Goal: Task Accomplishment & Management: Use online tool/utility

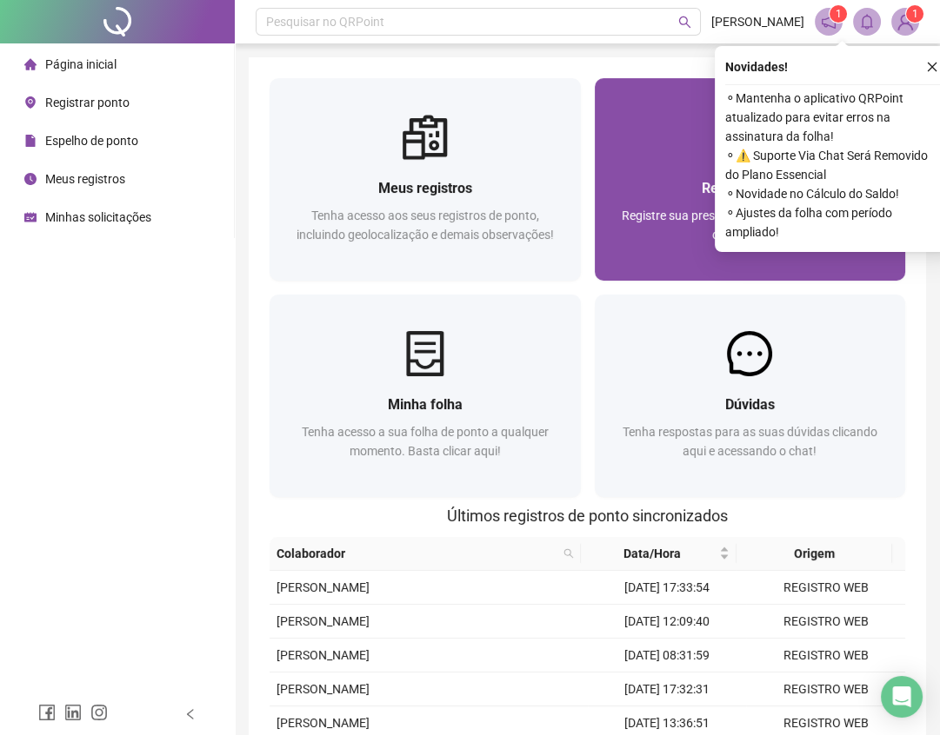
click at [658, 168] on div "Registrar ponto Registre sua presença com rapidez e segurança clicando aqui!" at bounding box center [750, 220] width 311 height 121
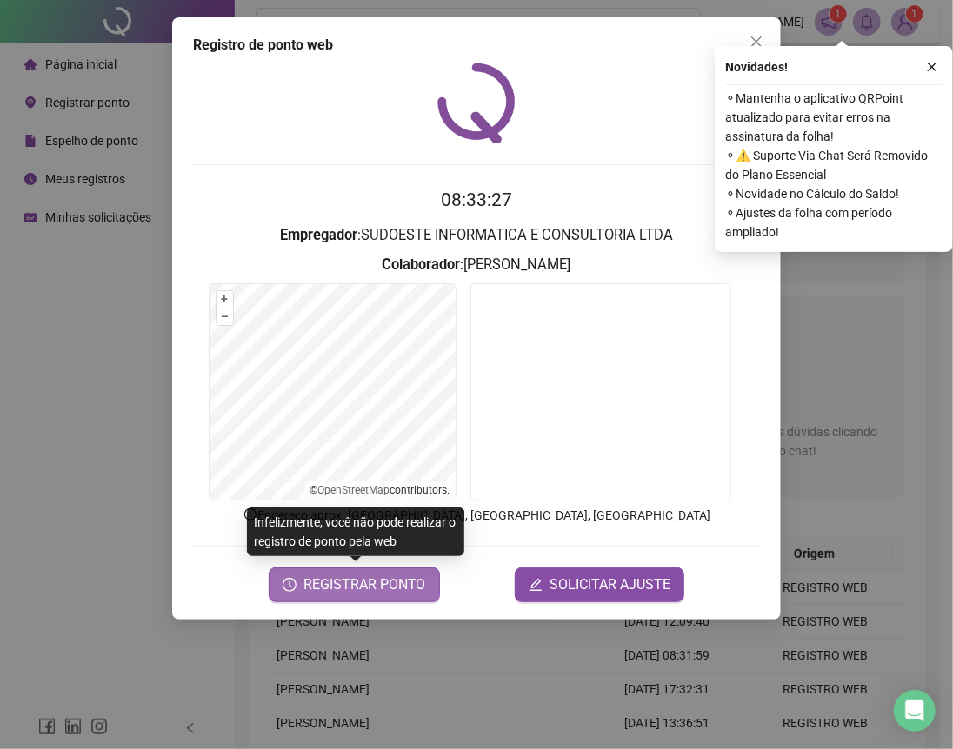
click at [344, 584] on span "REGISTRAR PONTO" at bounding box center [364, 585] width 123 height 21
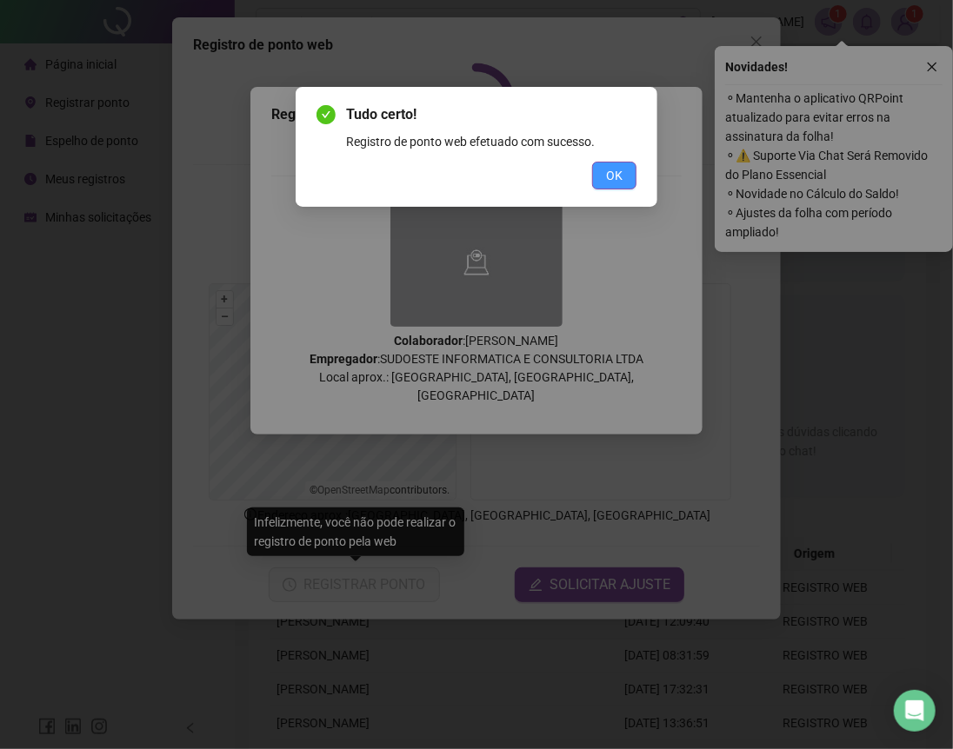
click at [615, 178] on span "OK" at bounding box center [614, 175] width 17 height 19
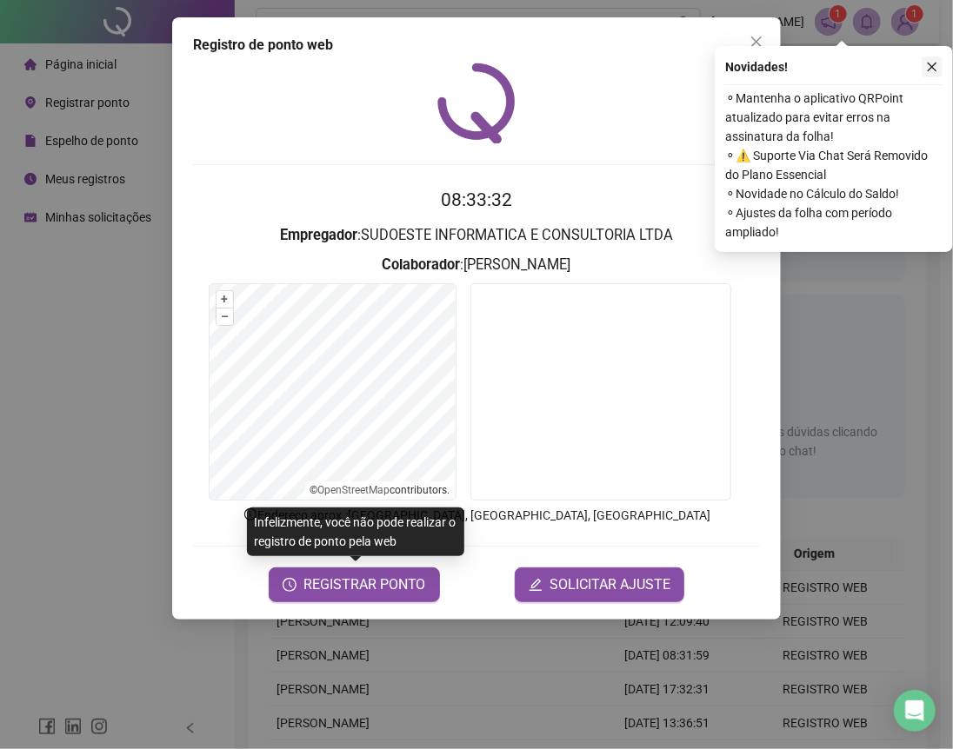
click at [935, 68] on icon "close" at bounding box center [932, 67] width 12 height 12
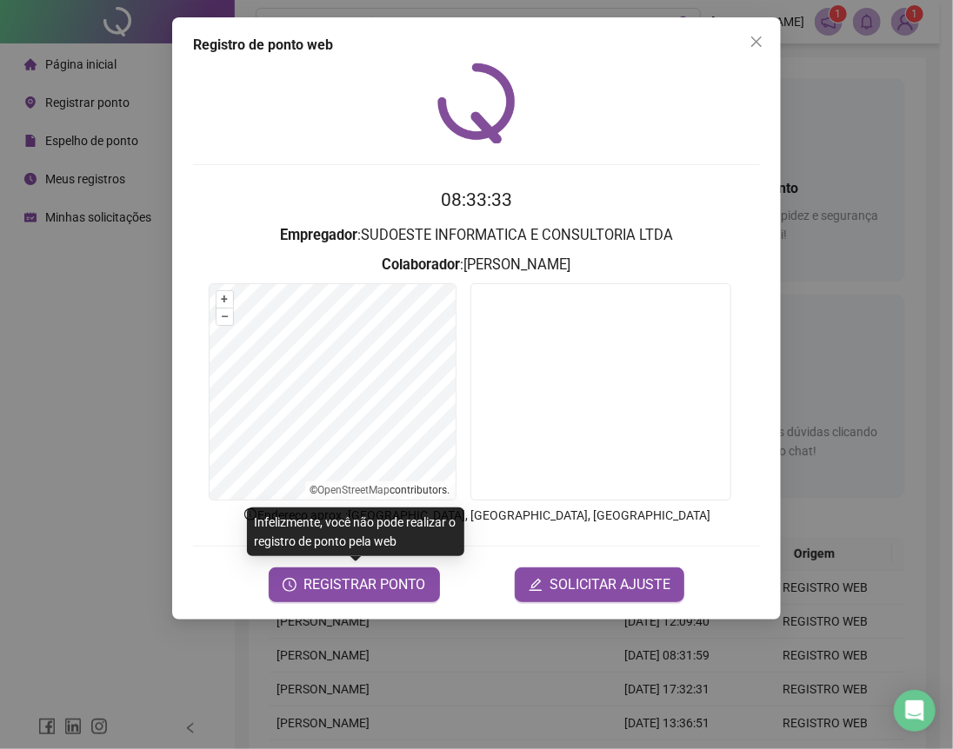
click at [935, 68] on div "Registro de ponto web 08:33:33 Empregador : SUDOESTE INFORMATICA E CONSULTORIA …" at bounding box center [476, 374] width 953 height 749
